Goal: Information Seeking & Learning: Learn about a topic

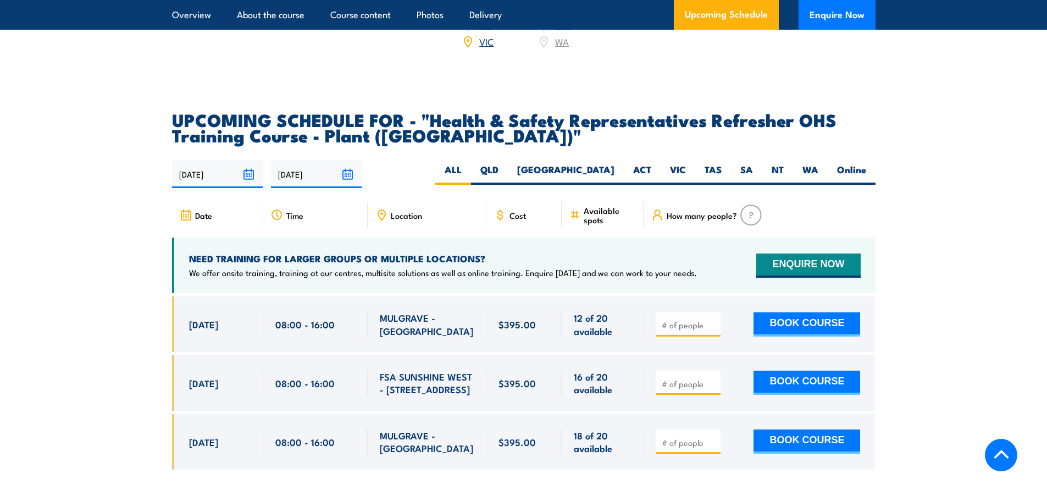
scroll to position [1923, 0]
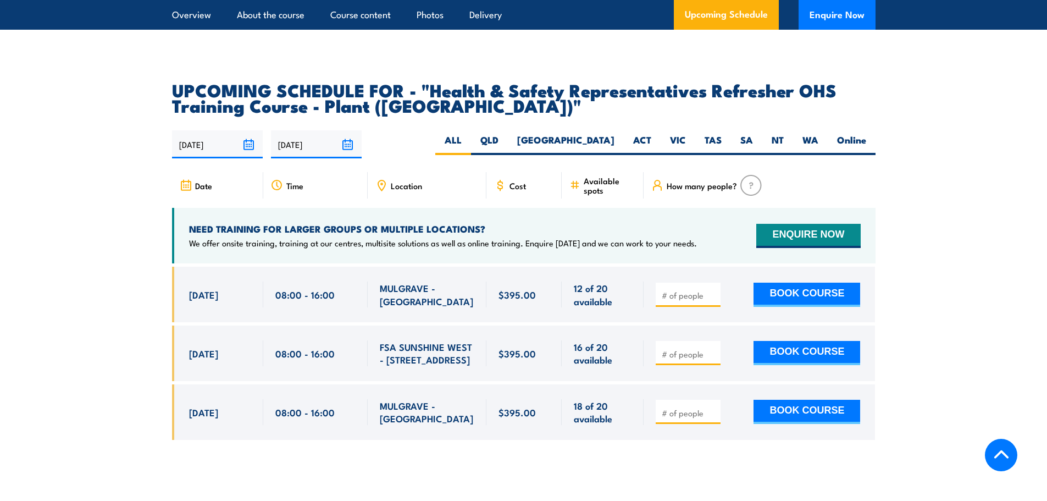
click at [64, 249] on section "UPCOMING SCHEDULE FOR - "Health & Safety Representatives Refresher OHS Training…" at bounding box center [523, 269] width 1047 height 374
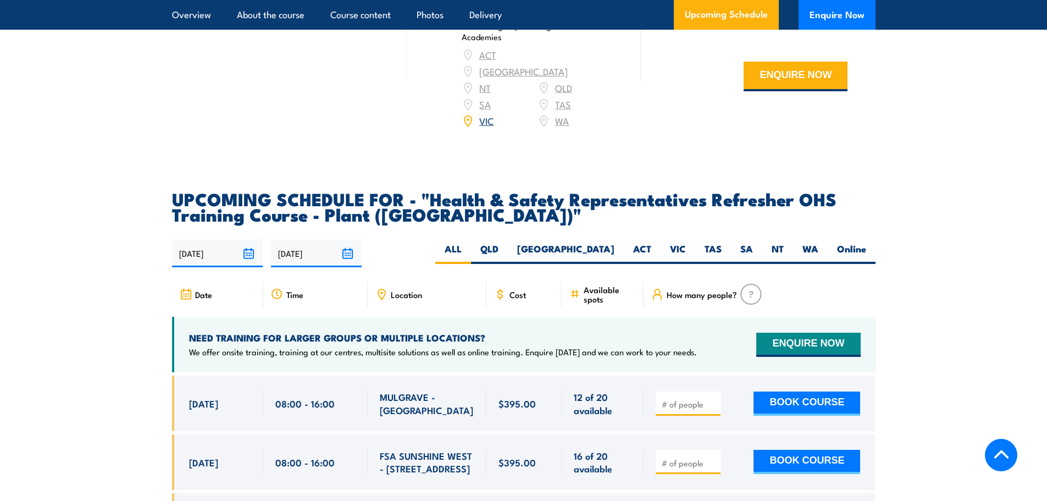
scroll to position [1814, 0]
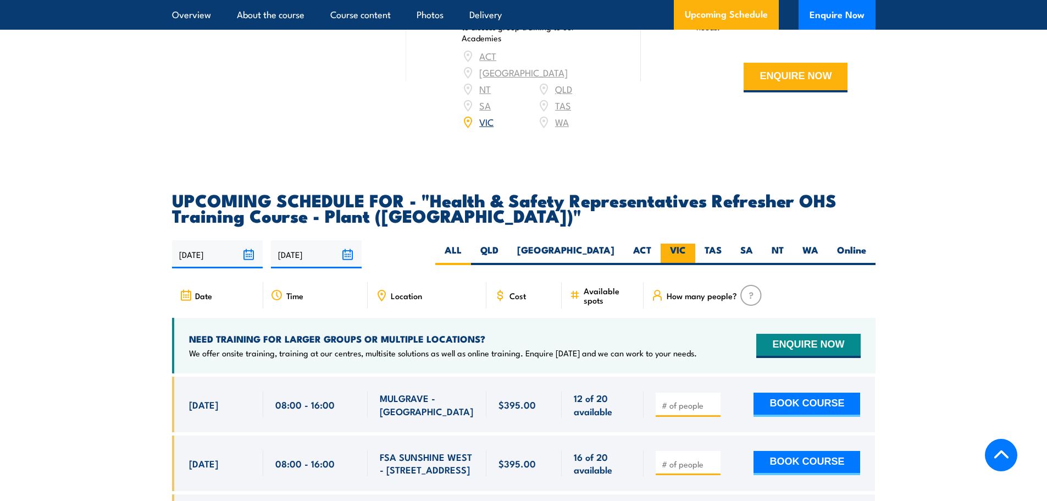
click at [675, 243] on label "VIC" at bounding box center [678, 253] width 35 height 21
click at [686, 243] on input "VIC" at bounding box center [689, 246] width 7 height 7
radio input "true"
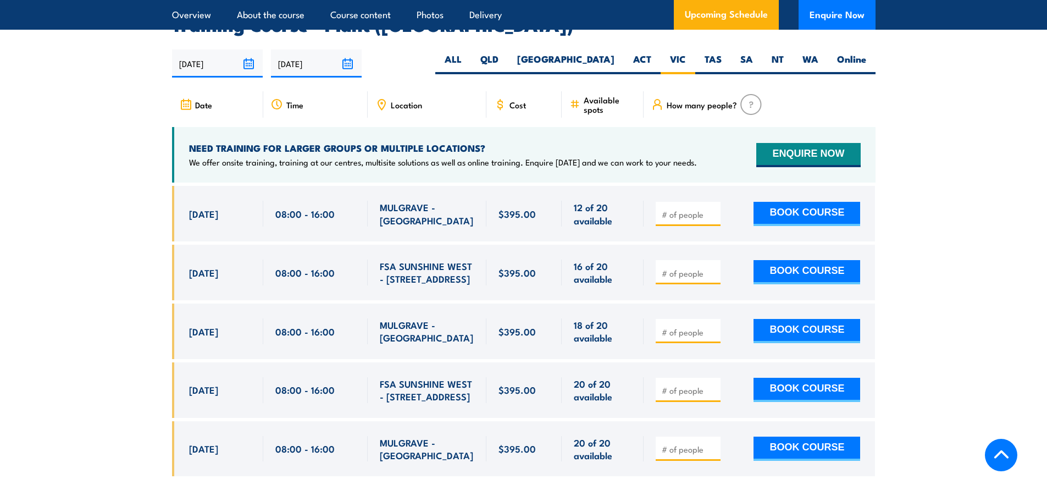
scroll to position [2031, 0]
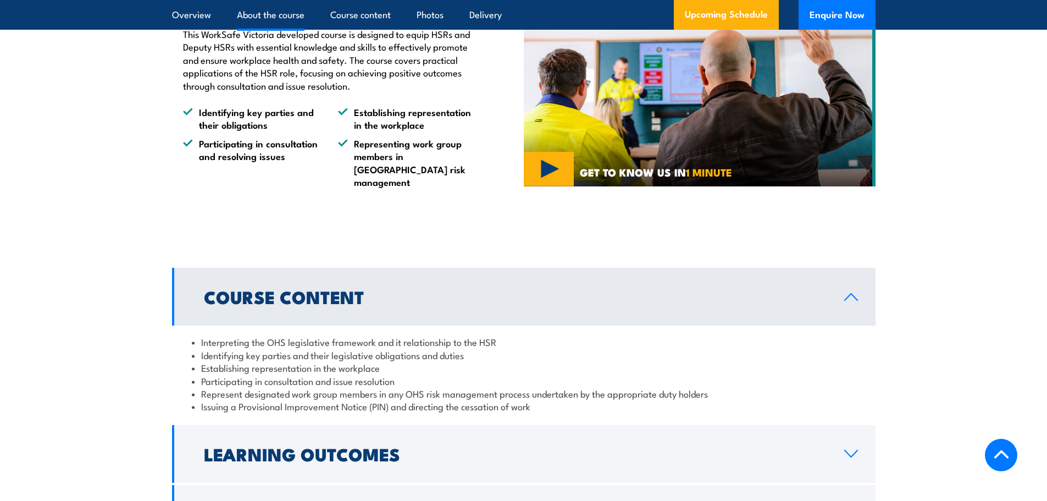
scroll to position [769, 0]
